Goal: Task Accomplishment & Management: Manage account settings

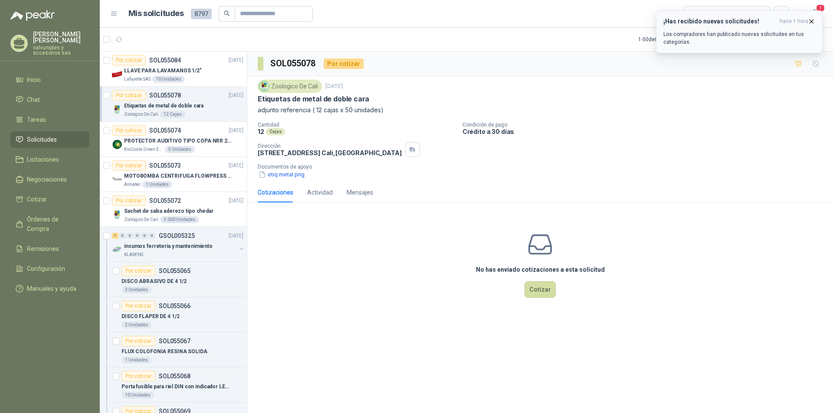
click at [692, 20] on h3 "¡Has recibido nuevas solicitudes!" at bounding box center [719, 21] width 113 height 7
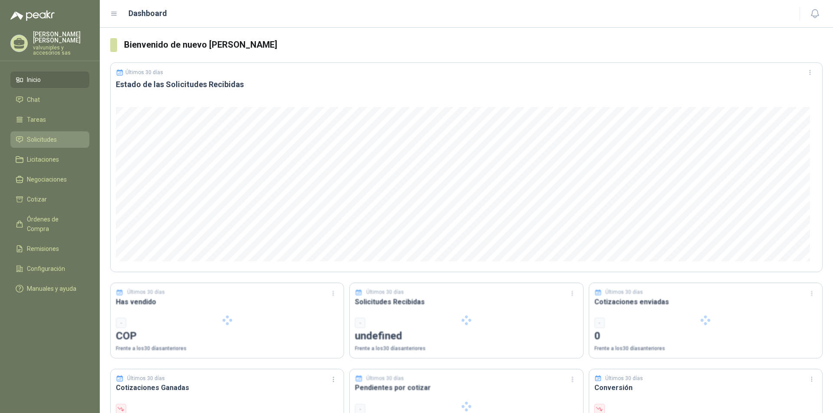
click at [45, 135] on span "Solicitudes" at bounding box center [42, 140] width 30 height 10
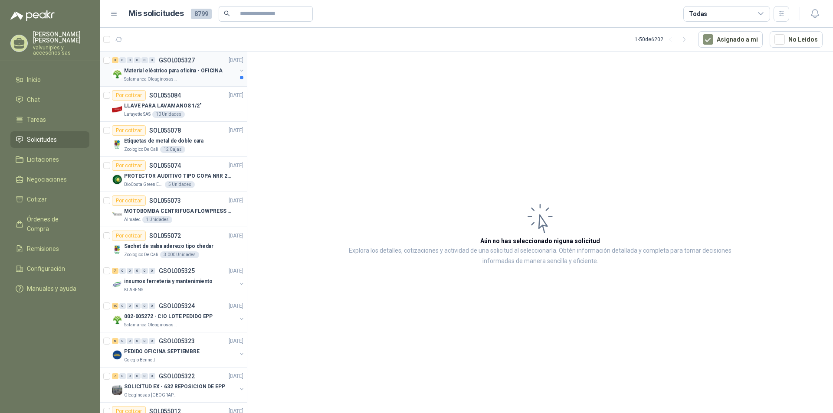
click at [185, 67] on p "Material eléctrico para oficina - OFICINA" at bounding box center [173, 71] width 98 height 8
